Goal: Use online tool/utility: Utilize a website feature to perform a specific function

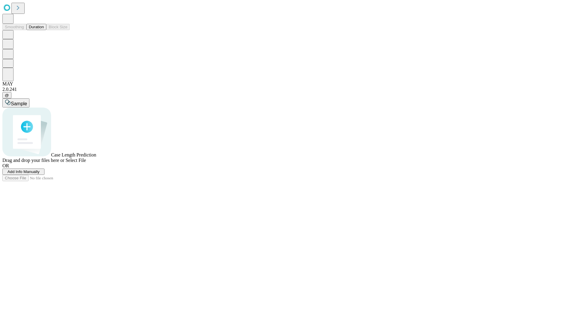
click at [40, 174] on span "Add Info Manually" at bounding box center [24, 171] width 32 height 5
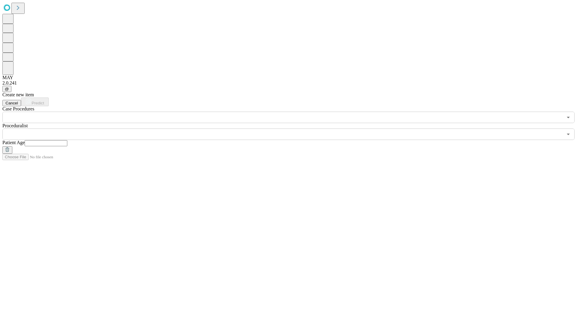
click at [67, 140] on input "text" at bounding box center [46, 143] width 43 height 6
type input "**"
click at [293, 128] on input "text" at bounding box center [282, 133] width 561 height 11
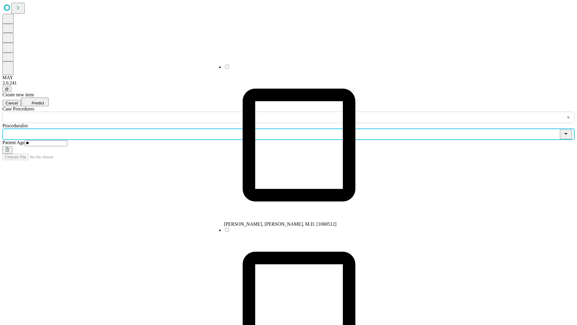
click at [293, 69] on li "[PERSON_NAME], [PERSON_NAME], M.D. [1000512]" at bounding box center [299, 145] width 150 height 163
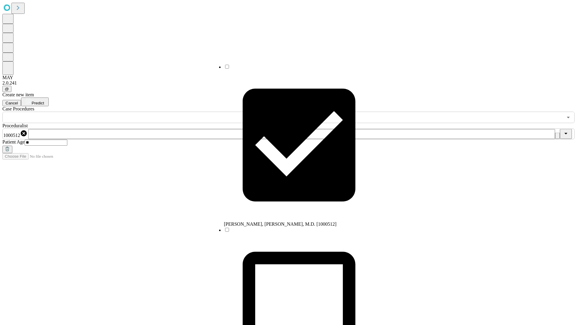
click at [126, 112] on input "text" at bounding box center [282, 117] width 561 height 11
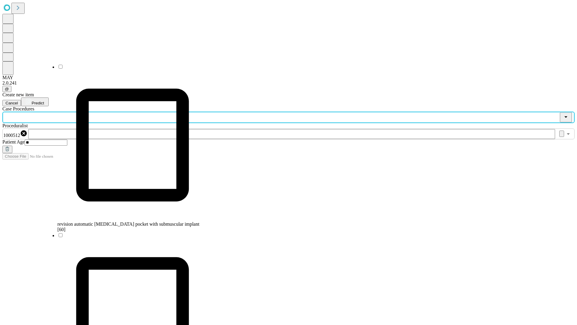
click at [127, 221] on span "revision automatic [MEDICAL_DATA] pocket with submuscular implant [60]" at bounding box center [128, 226] width 142 height 11
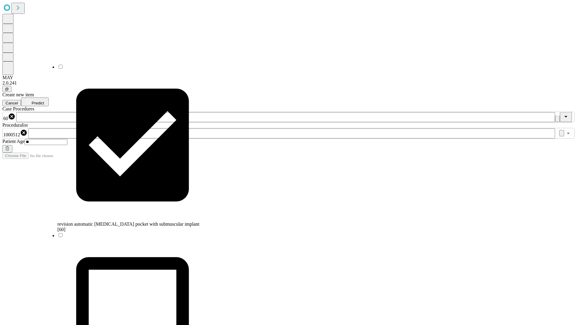
click at [44, 101] on span "Predict" at bounding box center [38, 103] width 12 height 5
